Goal: Task Accomplishment & Management: Use online tool/utility

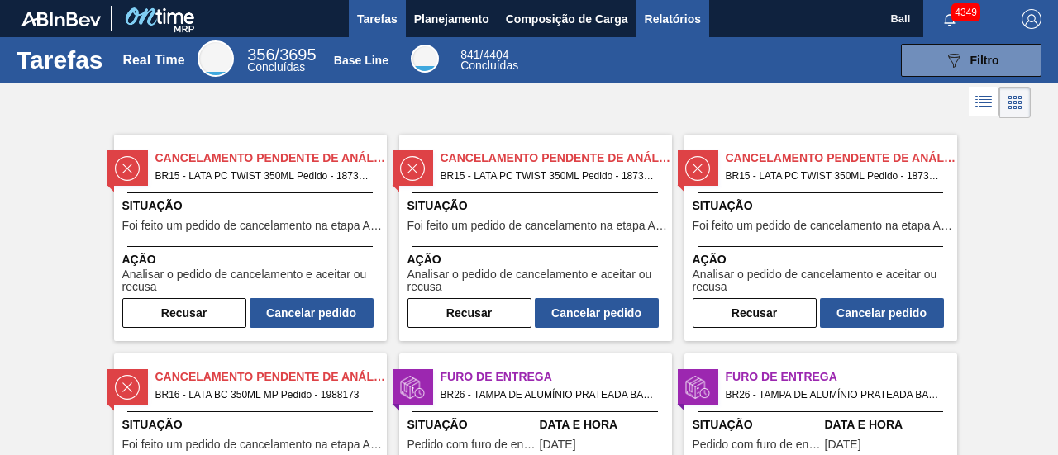
click at [696, 23] on span "Relatórios" at bounding box center [673, 19] width 56 height 20
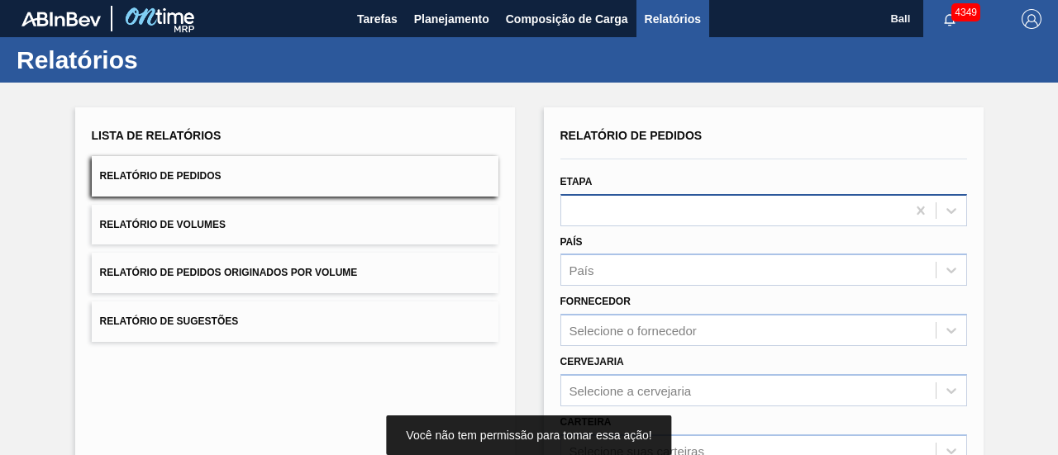
click at [652, 215] on div at bounding box center [763, 210] width 407 height 32
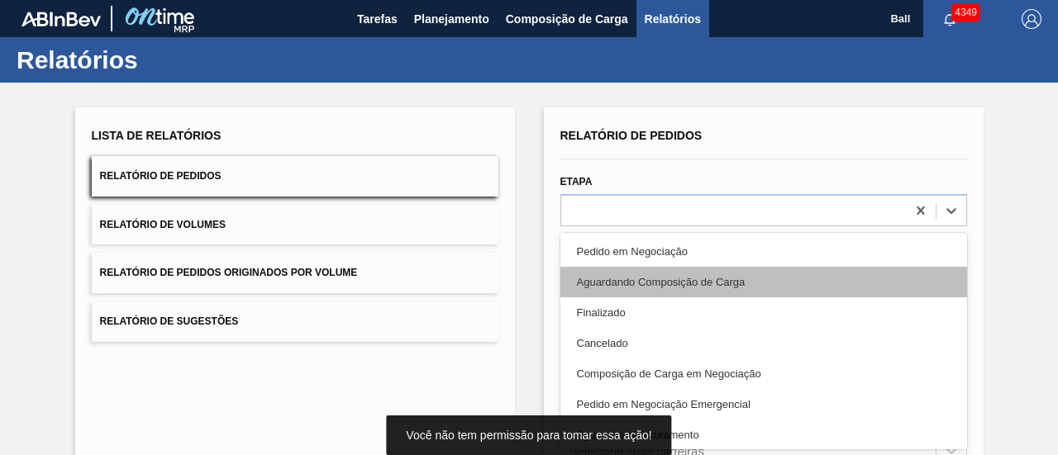
scroll to position [31, 0]
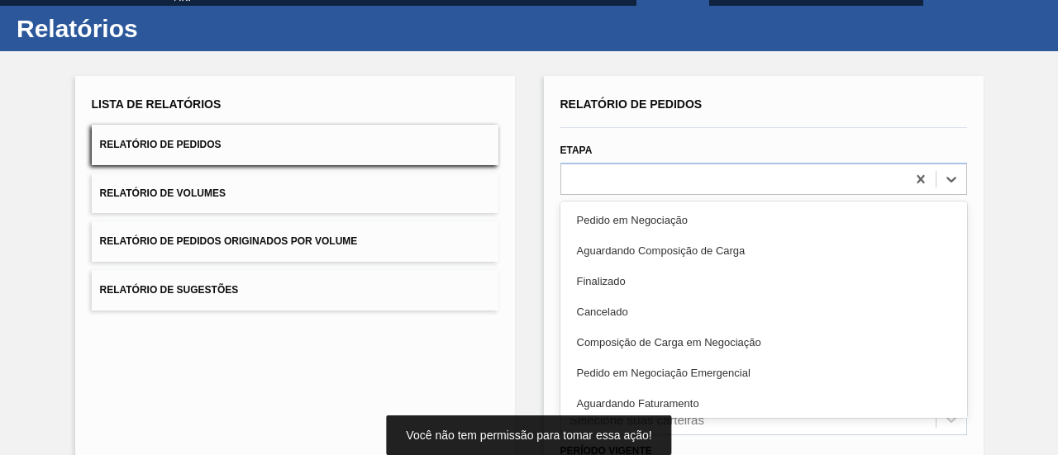
click at [699, 402] on div "Aguardando Faturamento" at bounding box center [763, 403] width 407 height 31
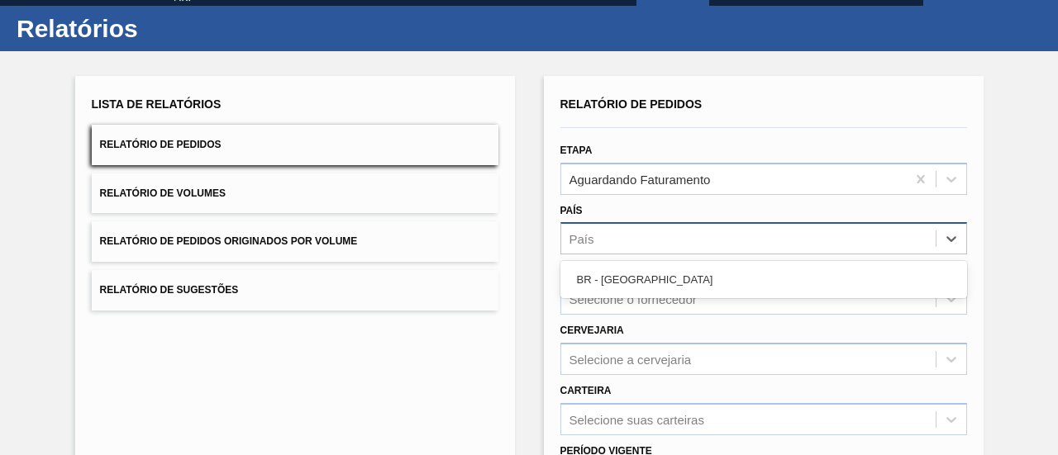
click at [650, 229] on div "País" at bounding box center [748, 239] width 374 height 24
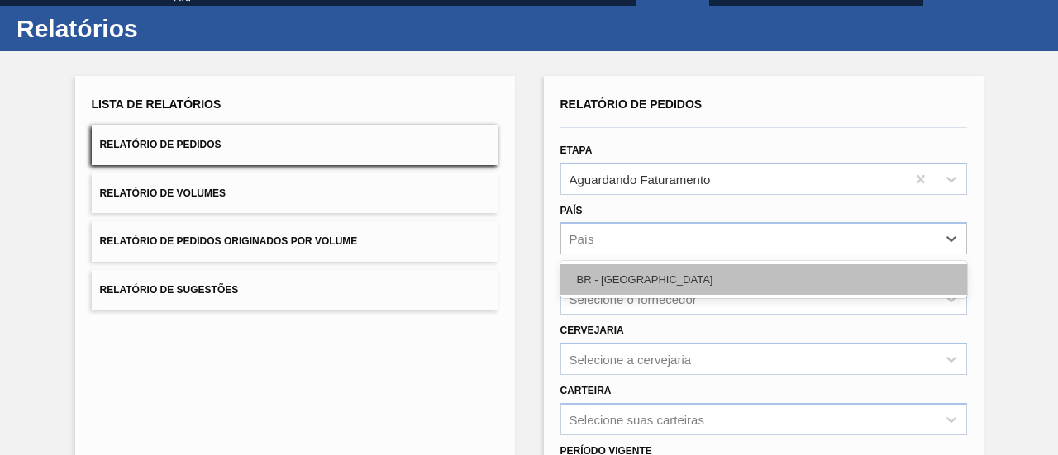
click at [645, 278] on div "BR - [GEOGRAPHIC_DATA]" at bounding box center [763, 279] width 407 height 31
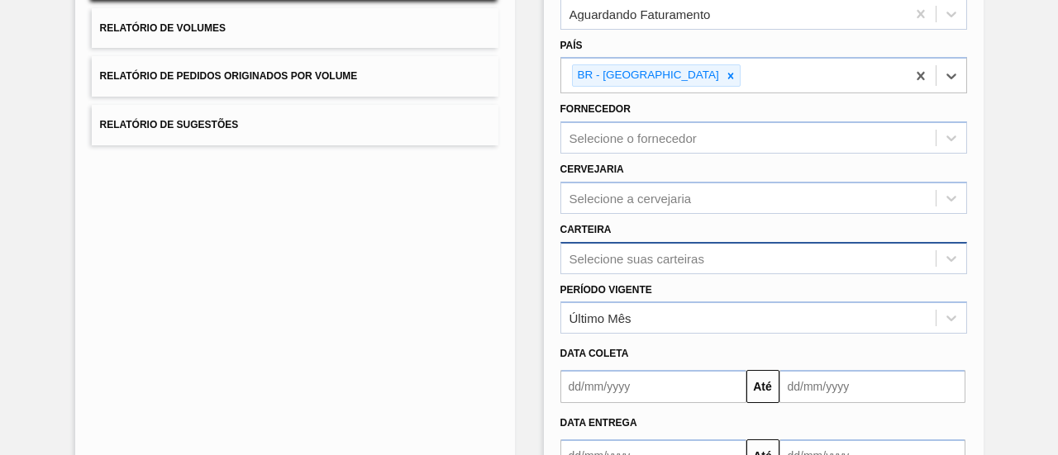
click at [636, 246] on div "Selecione suas carteiras" at bounding box center [763, 258] width 407 height 32
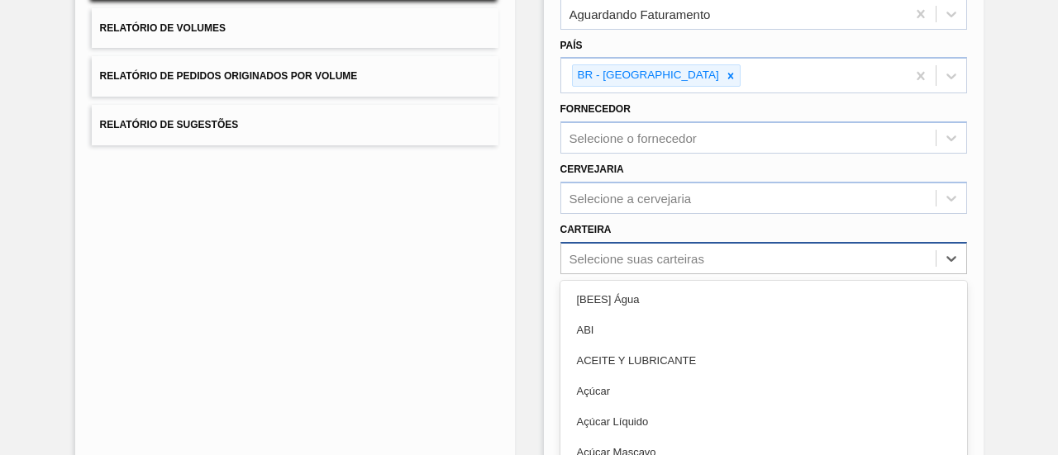
scroll to position [274, 0]
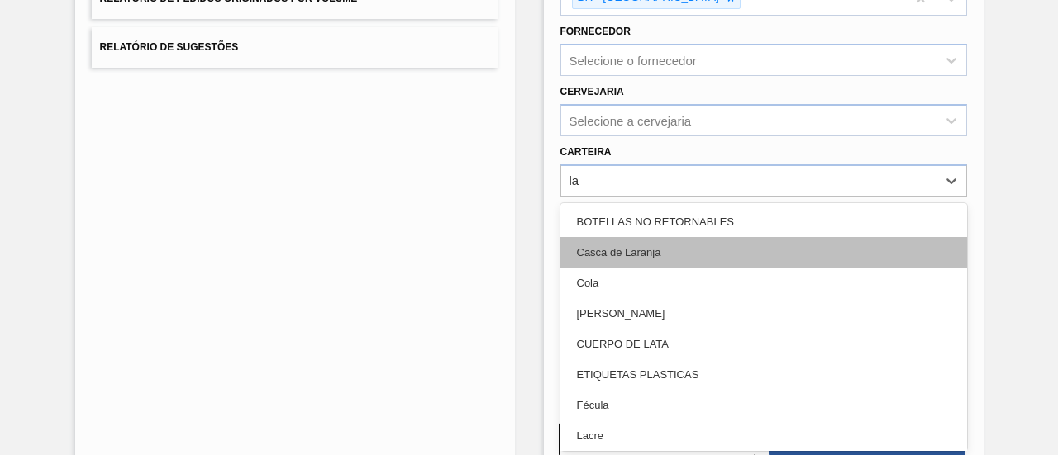
type input "lat"
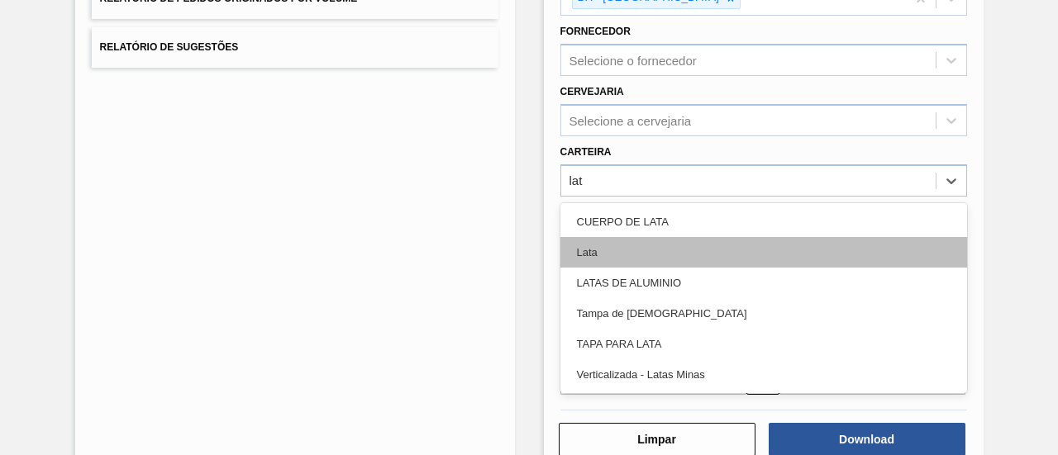
click at [637, 249] on div "Lata" at bounding box center [763, 252] width 407 height 31
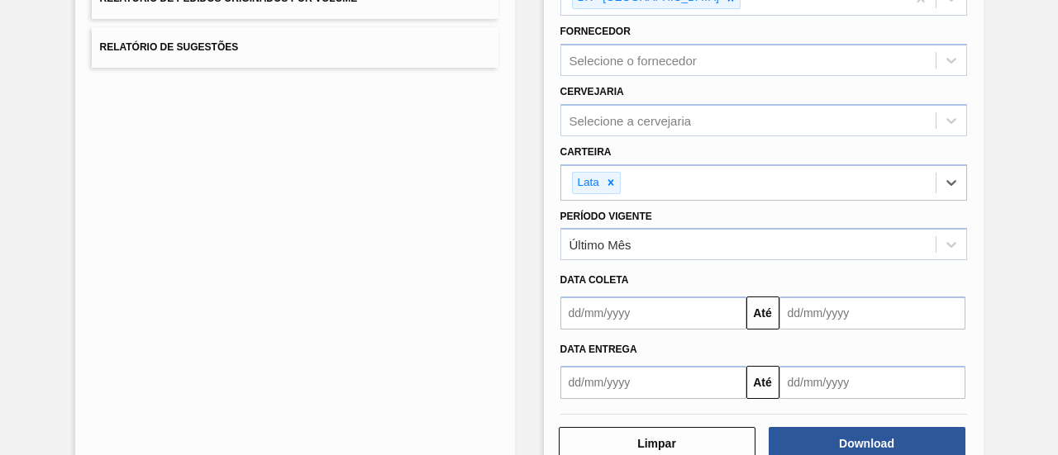
click at [637, 249] on div "Último Mês" at bounding box center [748, 245] width 374 height 24
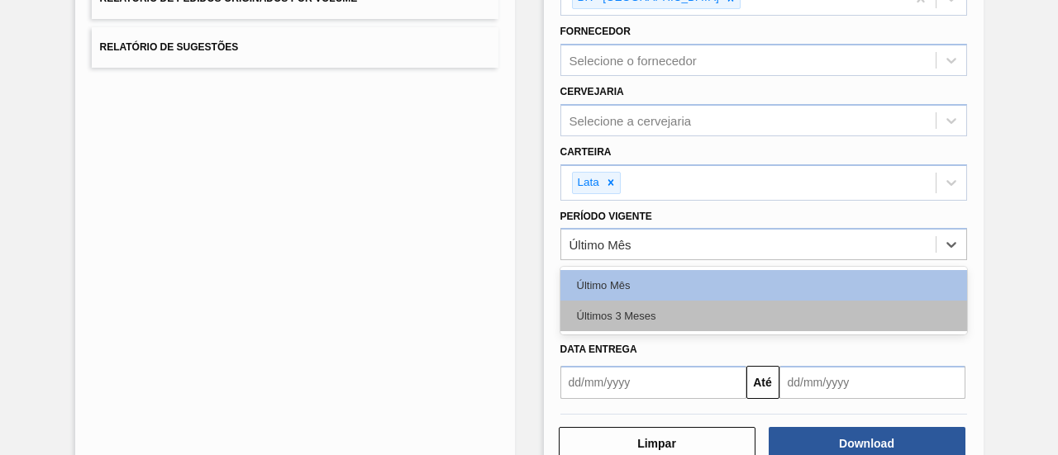
click at [637, 303] on div "Últimos 3 Meses" at bounding box center [763, 316] width 407 height 31
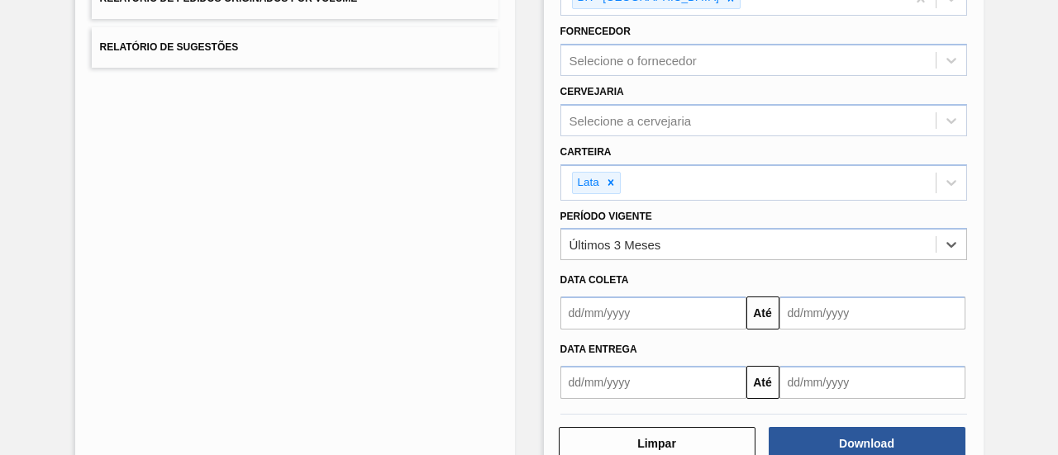
click at [636, 315] on input "text" at bounding box center [653, 313] width 186 height 33
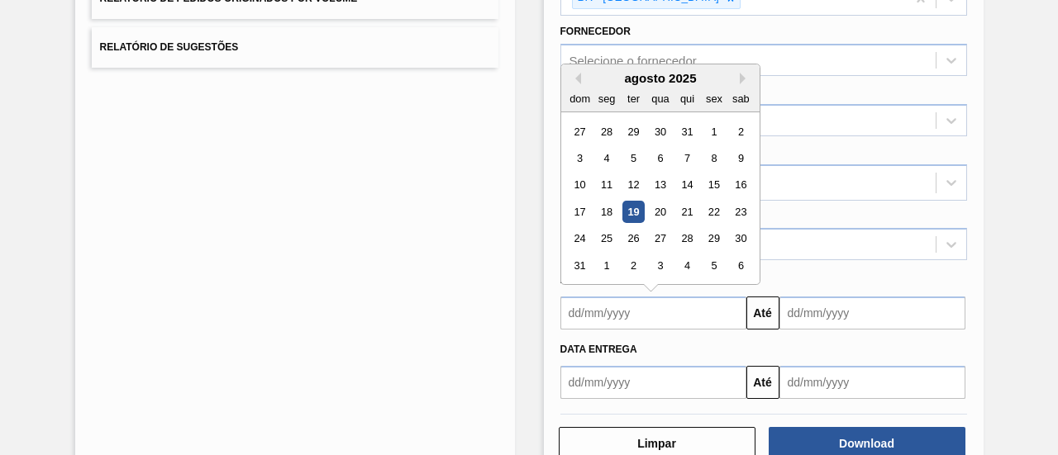
click at [635, 202] on div "19" at bounding box center [632, 212] width 22 height 22
type input "[DATE]"
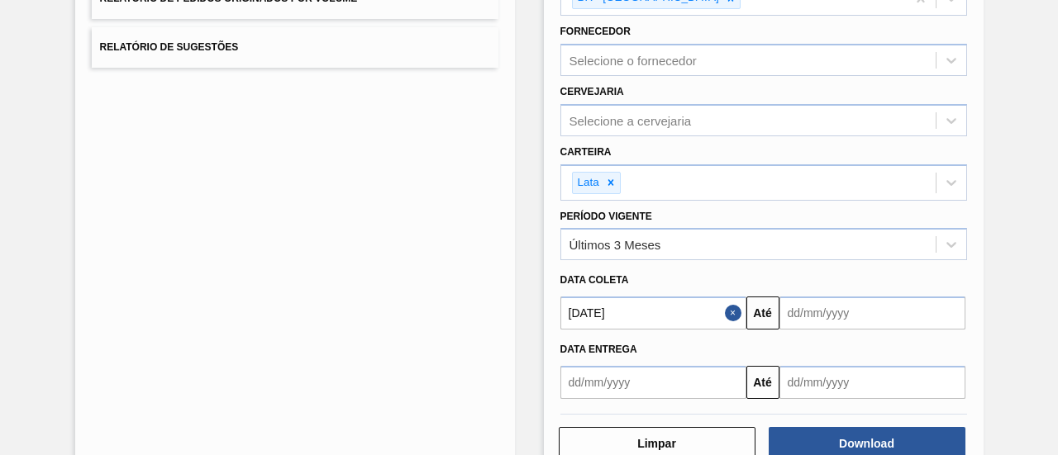
click at [891, 334] on div "Data entrega" at bounding box center [764, 348] width 420 height 28
click at [835, 316] on input "text" at bounding box center [872, 313] width 186 height 33
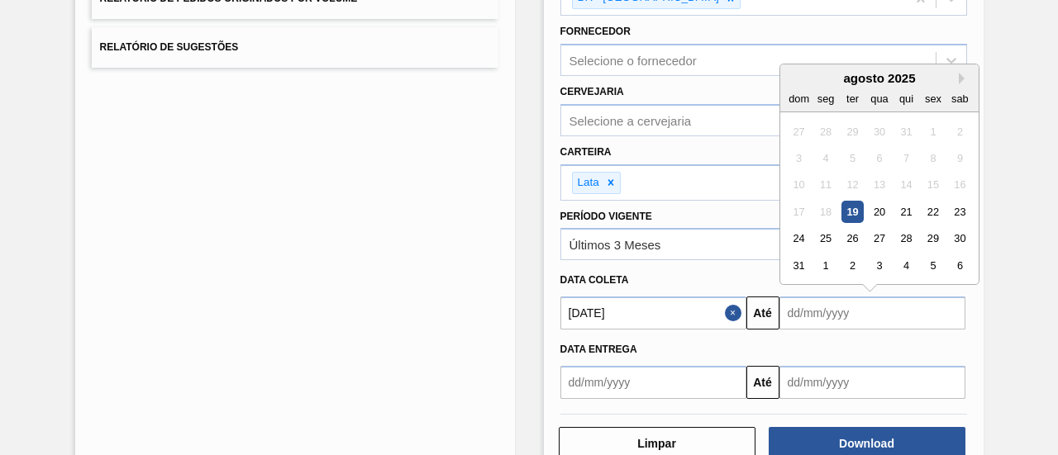
click at [960, 80] on button "Next Month" at bounding box center [965, 79] width 12 height 12
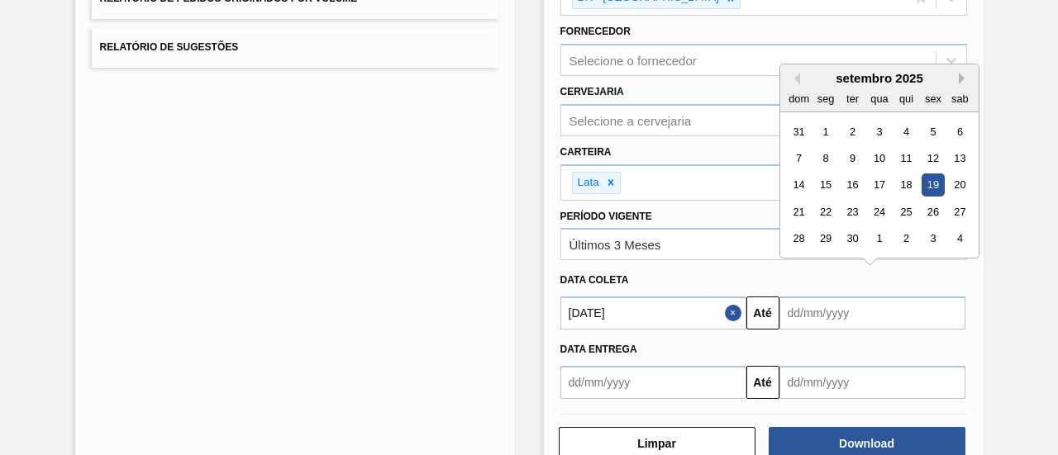
click at [960, 75] on button "Next Month" at bounding box center [965, 79] width 12 height 12
click at [803, 209] on div "19" at bounding box center [799, 212] width 22 height 22
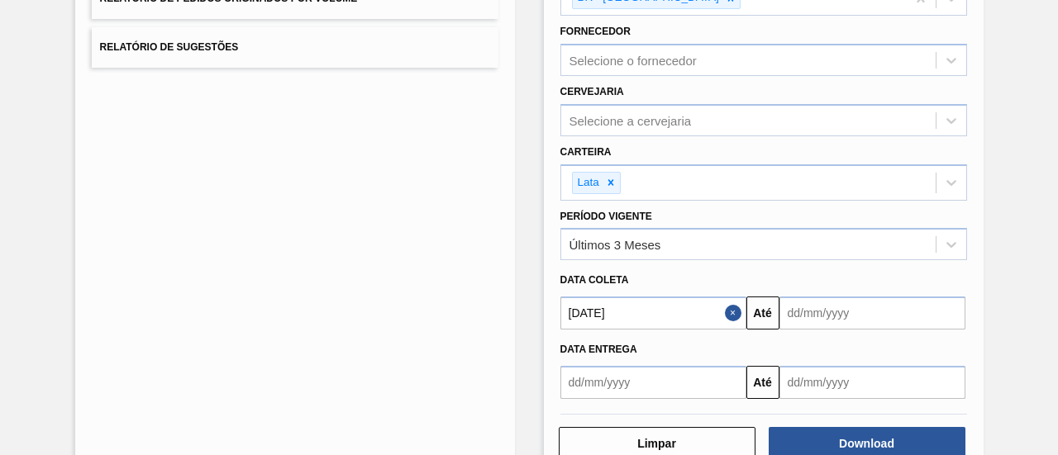
type input "[DATE]"
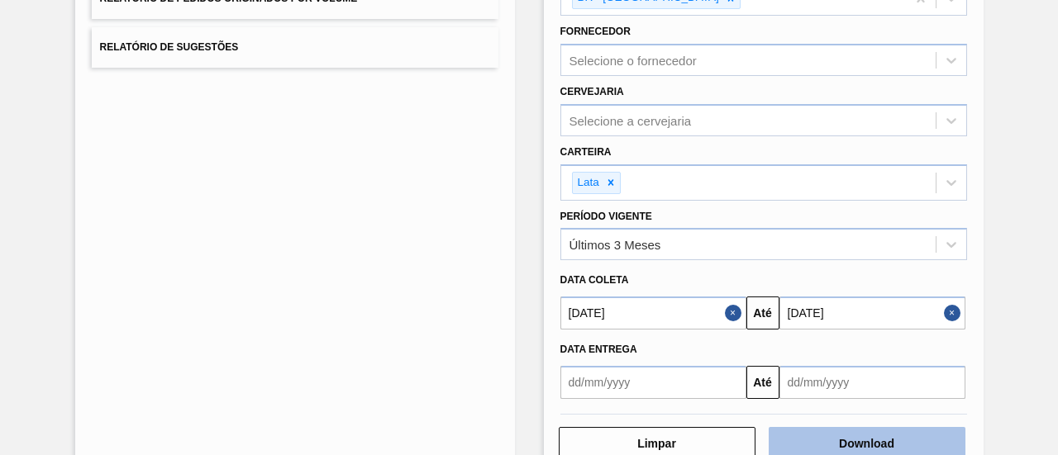
click at [854, 437] on button "Download" at bounding box center [867, 443] width 197 height 33
